Goal: Task Accomplishment & Management: Complete application form

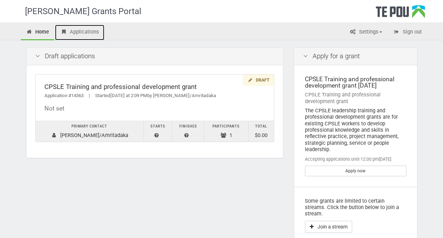
click at [77, 34] on link "Applications" at bounding box center [79, 33] width 49 height 16
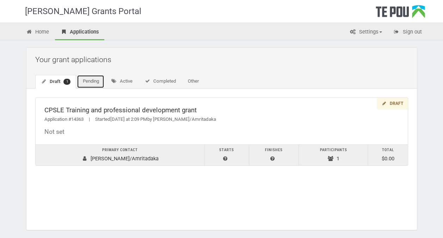
click at [92, 80] on link "Pending" at bounding box center [91, 81] width 28 height 13
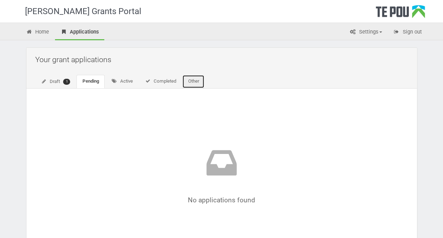
click at [193, 80] on link "Other" at bounding box center [193, 81] width 22 height 13
click at [67, 81] on span "1" at bounding box center [66, 82] width 7 height 6
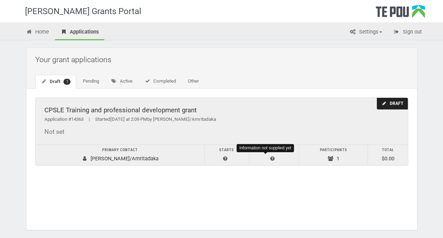
click at [271, 156] on icon at bounding box center [273, 158] width 5 height 5
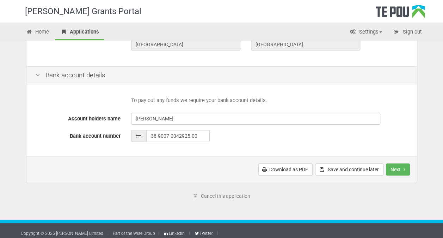
scroll to position [317, 0]
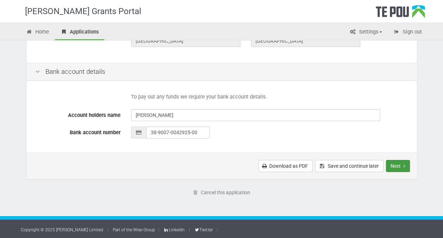
click at [397, 164] on button "Next" at bounding box center [398, 166] width 24 height 12
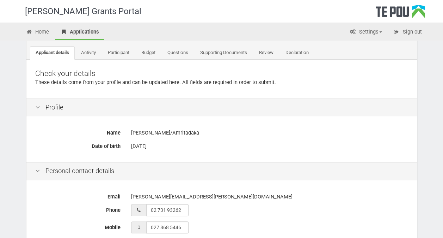
scroll to position [0, 0]
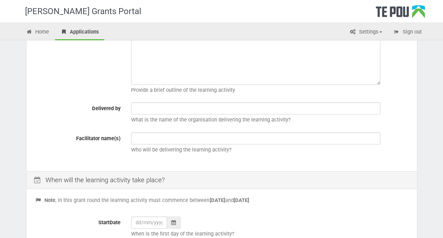
scroll to position [35, 0]
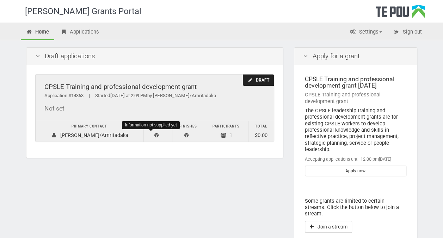
click at [154, 133] on icon at bounding box center [156, 135] width 5 height 5
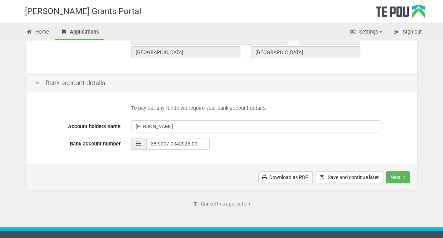
scroll to position [317, 0]
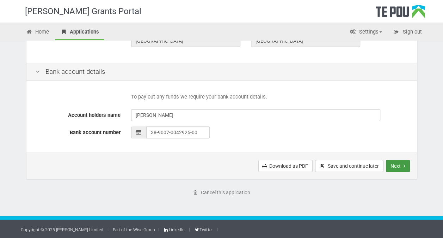
click at [397, 164] on button "Next" at bounding box center [398, 166] width 24 height 12
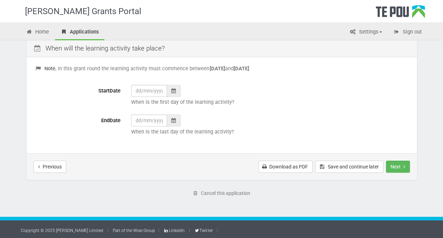
scroll to position [291, 0]
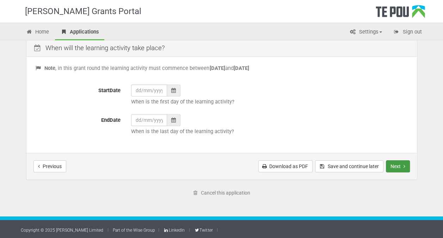
click at [391, 165] on button "Next" at bounding box center [398, 166] width 24 height 12
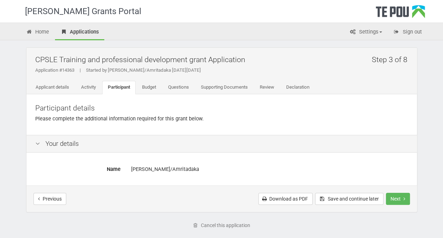
scroll to position [32, 0]
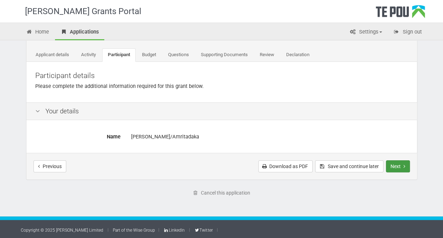
click at [394, 165] on button "Next" at bounding box center [398, 166] width 24 height 12
click at [224, 53] on link "Supporting Documents" at bounding box center [224, 54] width 58 height 13
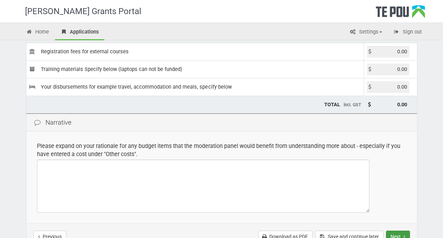
scroll to position [141, 0]
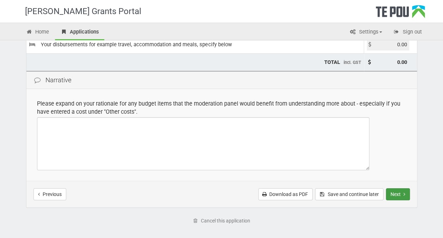
click at [396, 190] on button "Next" at bounding box center [398, 194] width 24 height 12
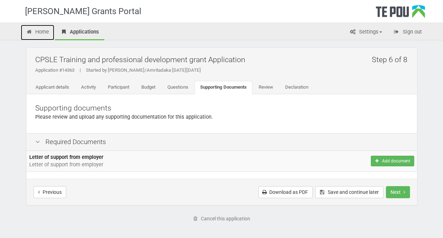
click at [43, 33] on link "Home" at bounding box center [38, 33] width 34 height 16
click at [59, 86] on link "Applicant details" at bounding box center [52, 87] width 45 height 13
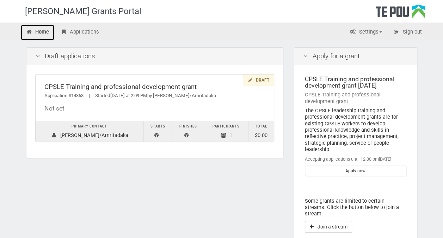
click at [42, 34] on link "Home" at bounding box center [38, 33] width 34 height 16
click at [377, 29] on link "Settings" at bounding box center [366, 33] width 43 height 16
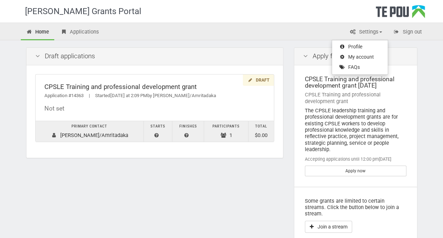
click at [270, 37] on div "Home Applications Settings Profile My account FAQs Sign out" at bounding box center [222, 32] width 413 height 15
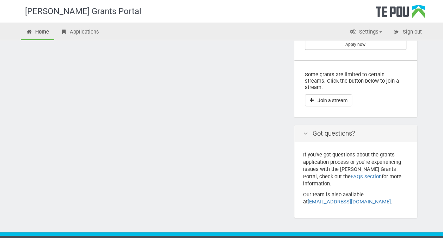
scroll to position [128, 0]
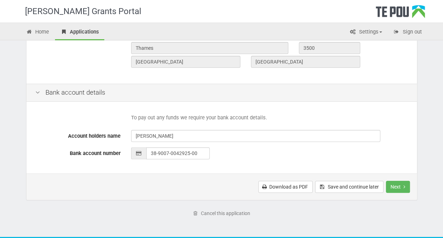
scroll to position [317, 0]
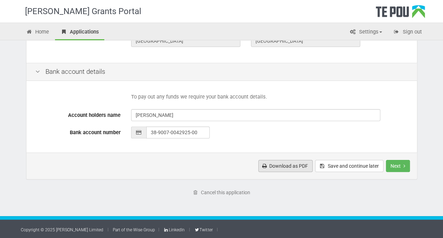
click at [275, 165] on link "Download as PDF" at bounding box center [286, 166] width 54 height 12
click at [250, 13] on div "[PERSON_NAME] Grants Portal" at bounding box center [226, 11] width 413 height 23
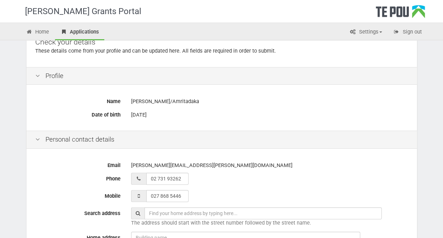
scroll to position [0, 0]
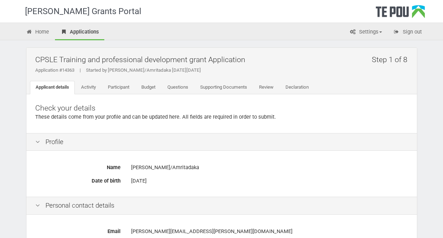
scroll to position [317, 0]
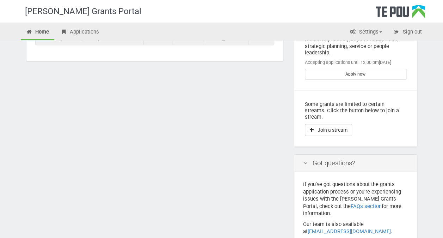
scroll to position [106, 0]
